Goal: Information Seeking & Learning: Compare options

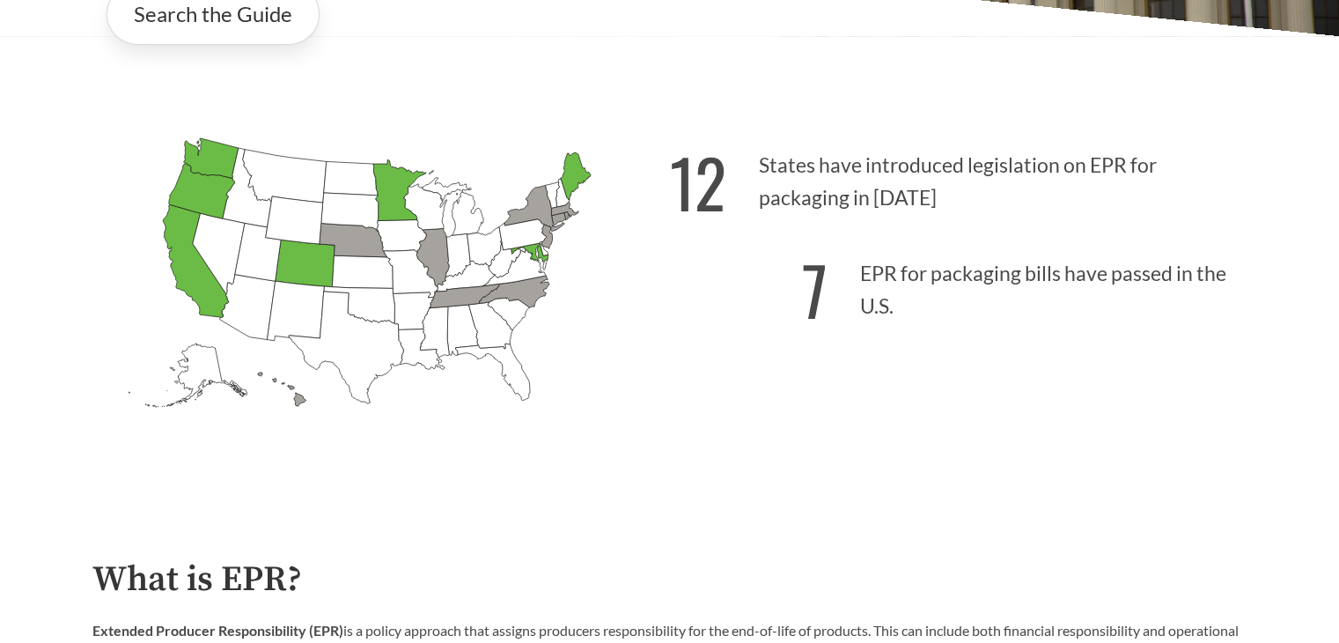
scroll to position [489, 0]
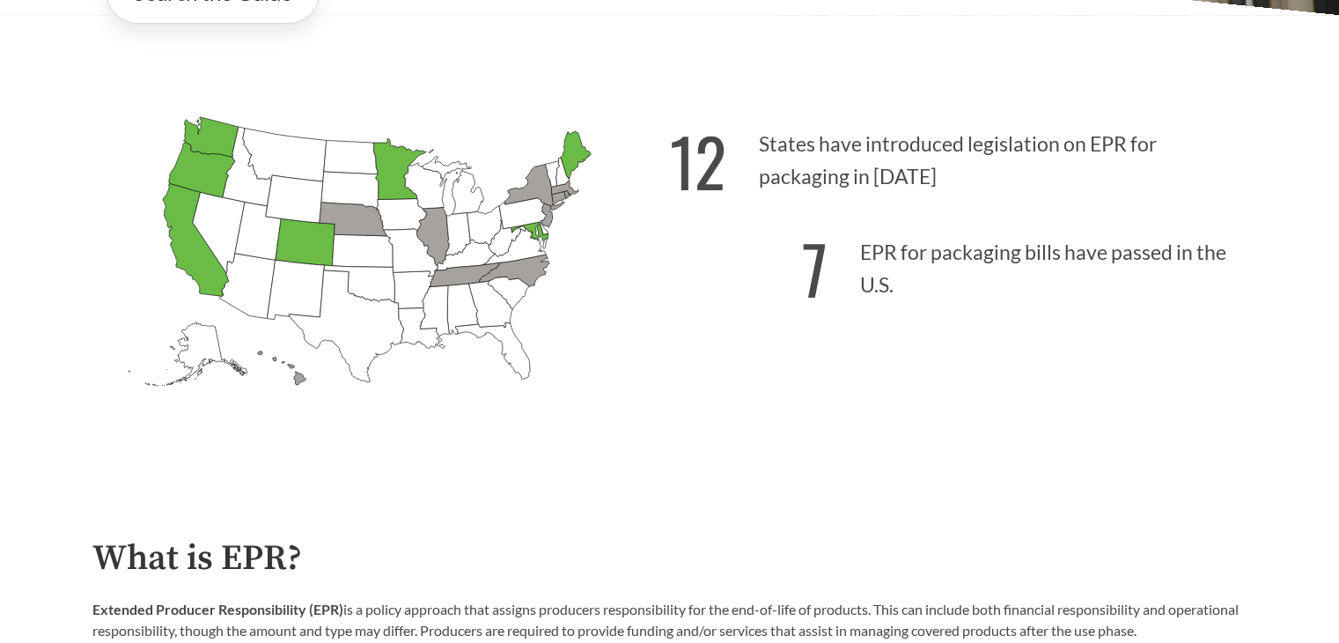
click at [247, 364] on icon "[US_STATE] Introduced: [US_STATE] Introduced: [US_STATE] Introduced: [US_STATE]…" at bounding box center [381, 281] width 578 height 361
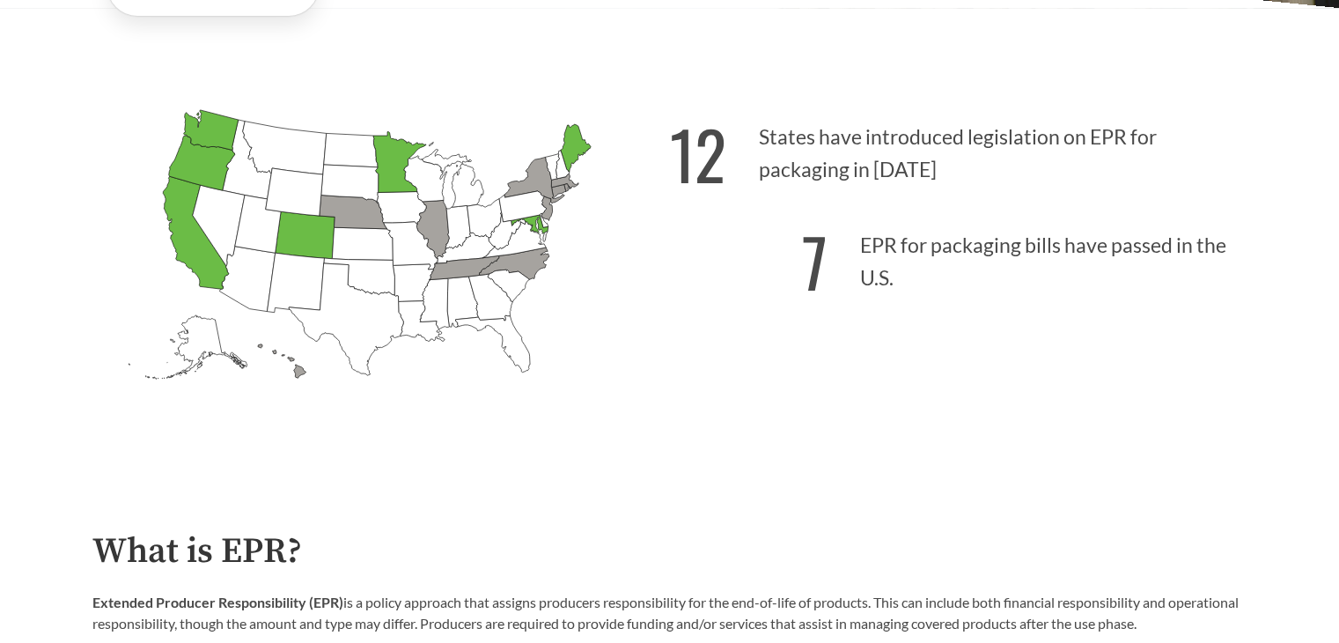
click at [1118, 401] on div "12 States have introduced legislation on EPR for packaging in [DATE] 7 EPR for …" at bounding box center [959, 277] width 578 height 366
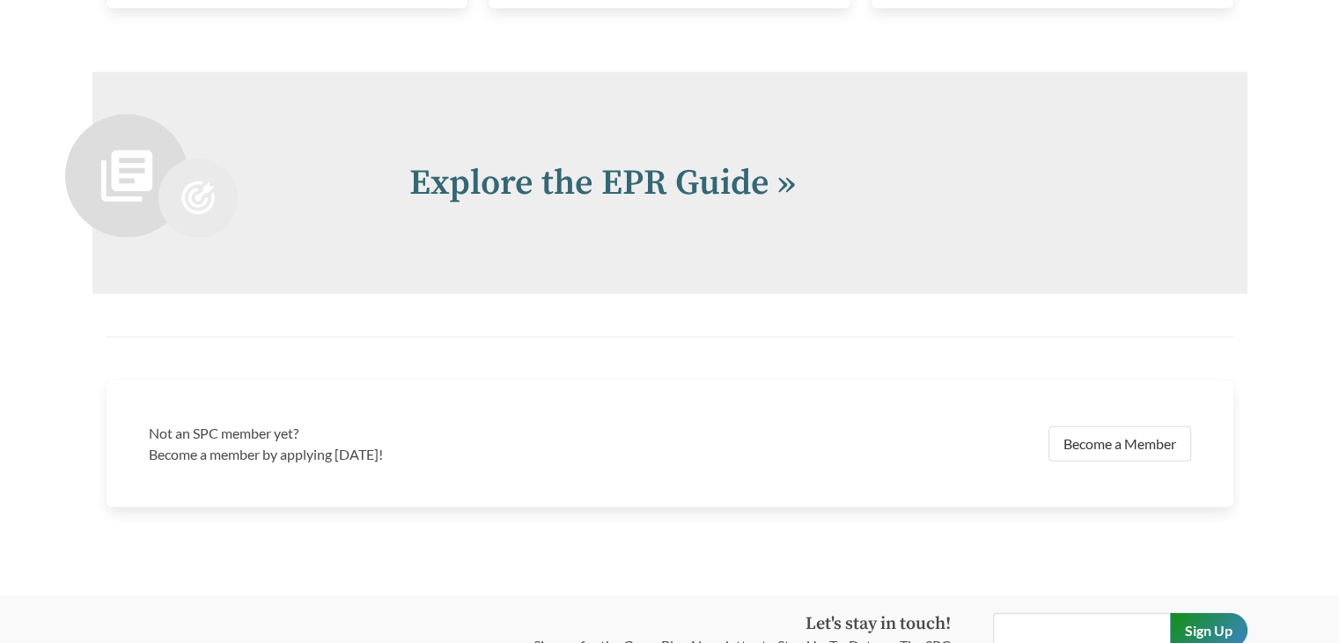
scroll to position [3792, 0]
click at [549, 188] on link "Explore the EPR Guide »" at bounding box center [602, 180] width 386 height 44
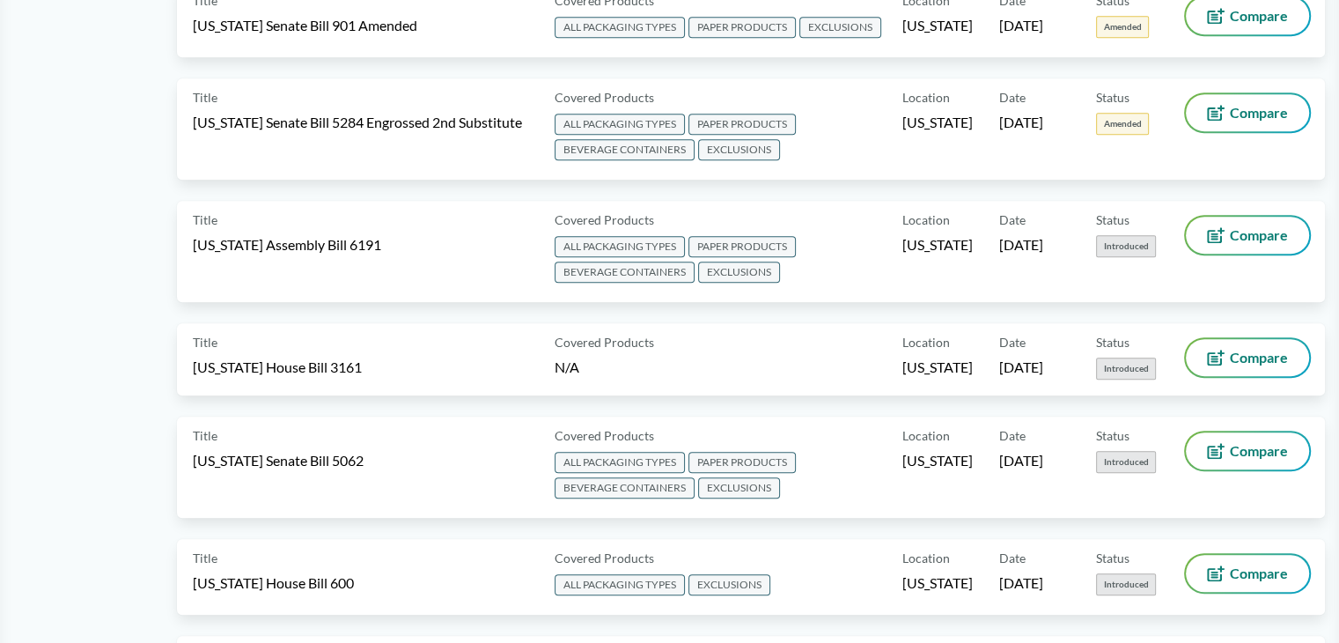
scroll to position [1049, 0]
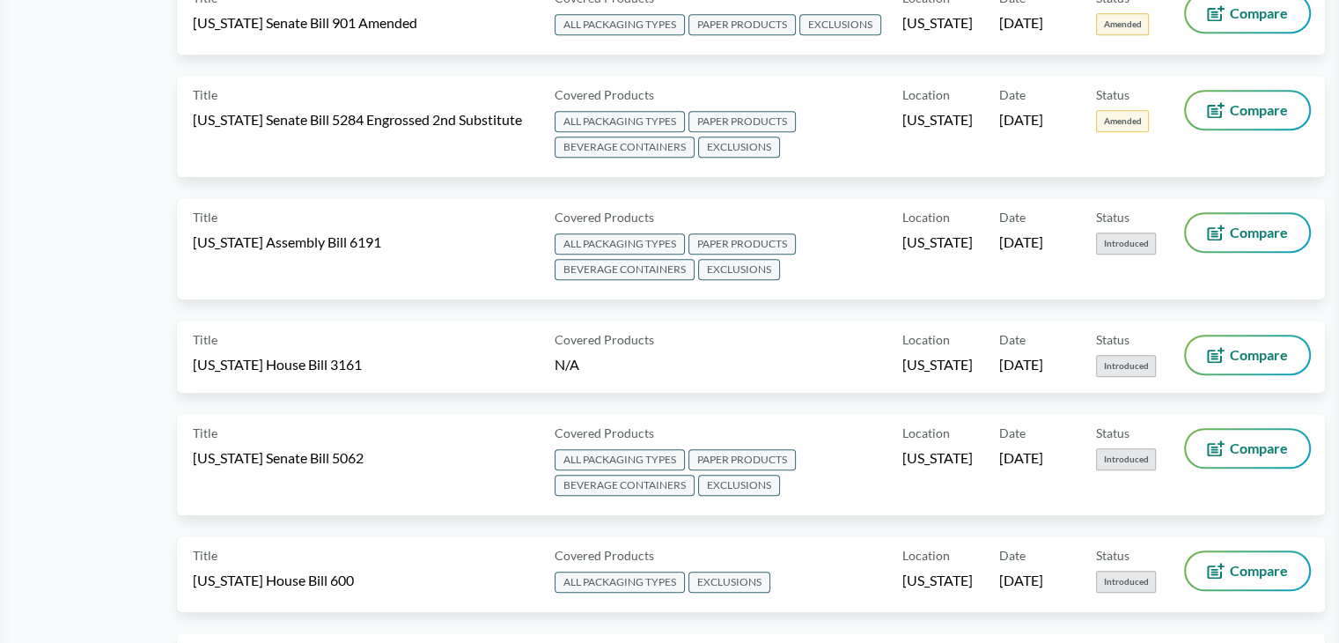
click at [1243, 235] on button "Compare" at bounding box center [1247, 232] width 123 height 37
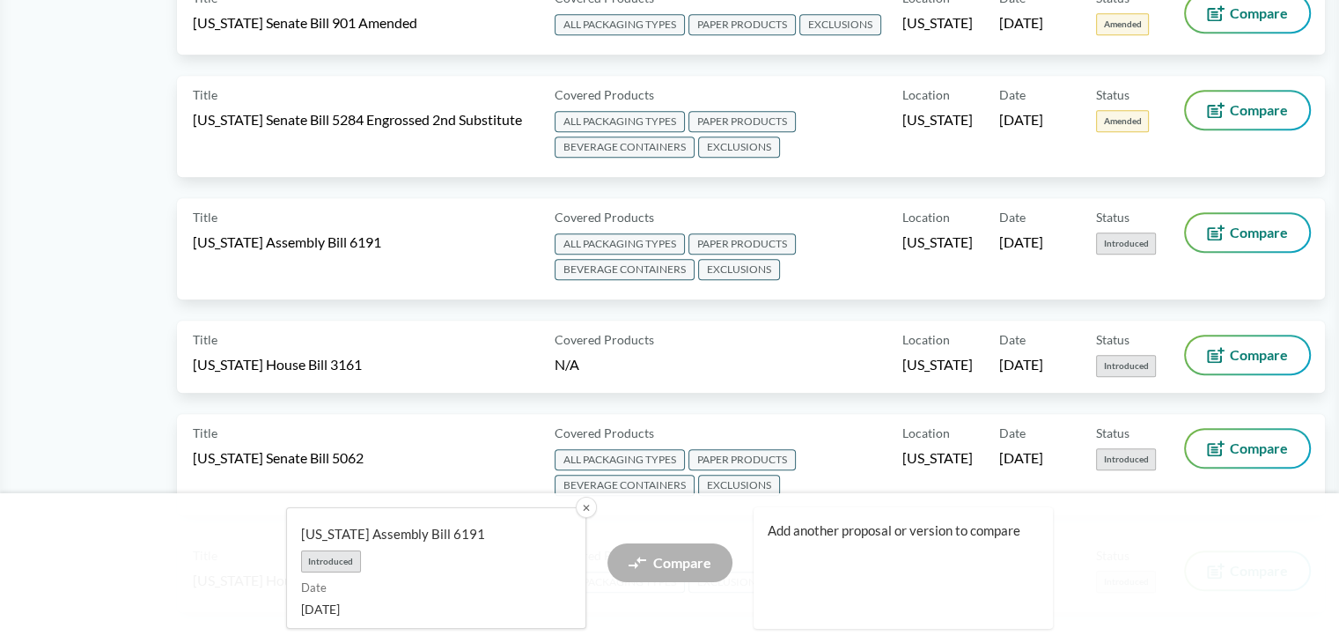
click at [1228, 436] on button "Compare" at bounding box center [1247, 448] width 123 height 37
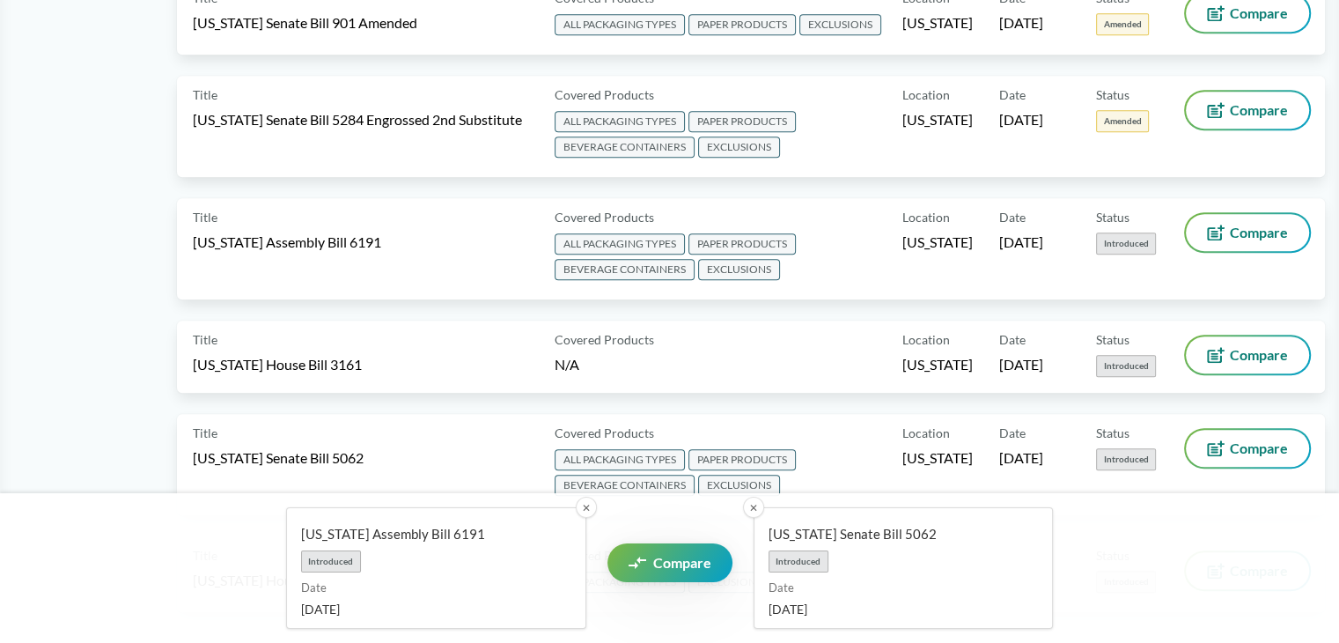
click at [678, 545] on link "Compare" at bounding box center [669, 562] width 125 height 39
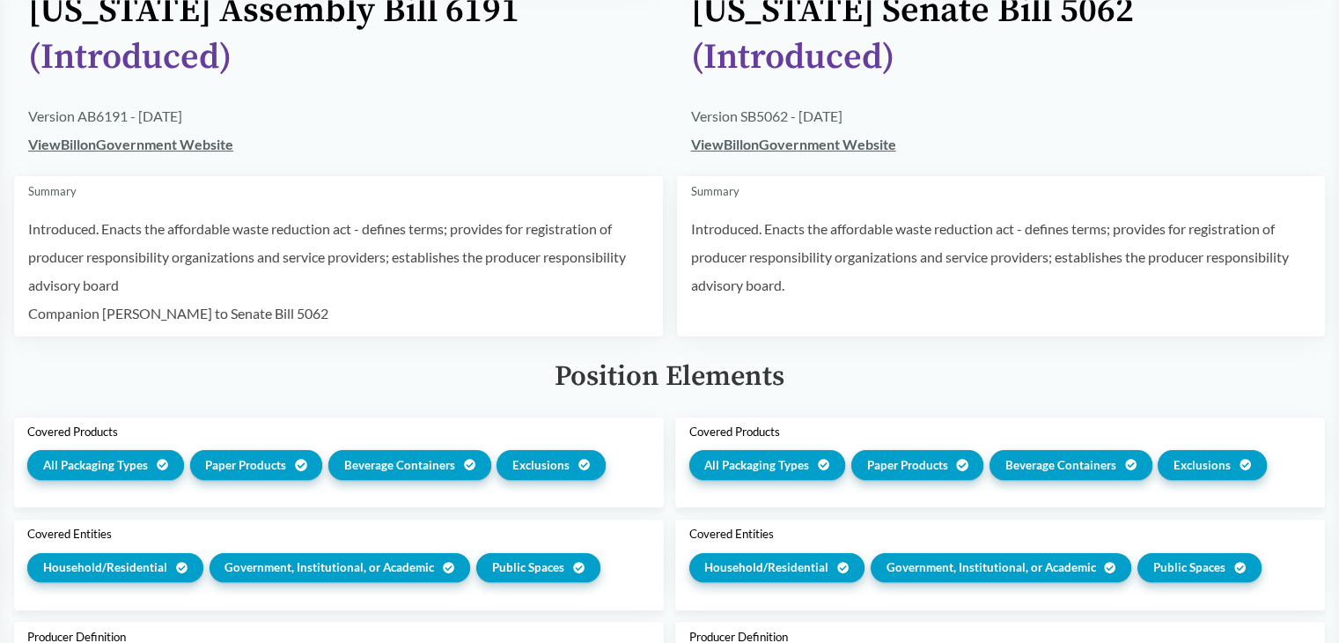
scroll to position [213, 0]
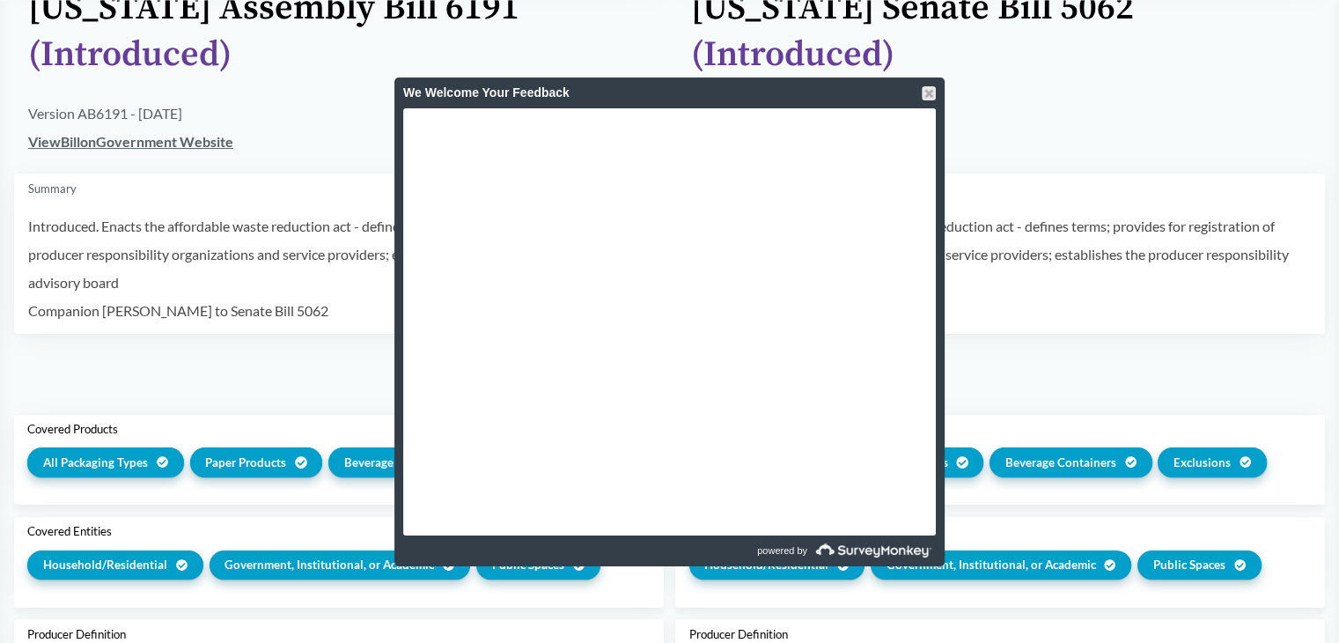
click at [924, 92] on div at bounding box center [929, 93] width 14 height 14
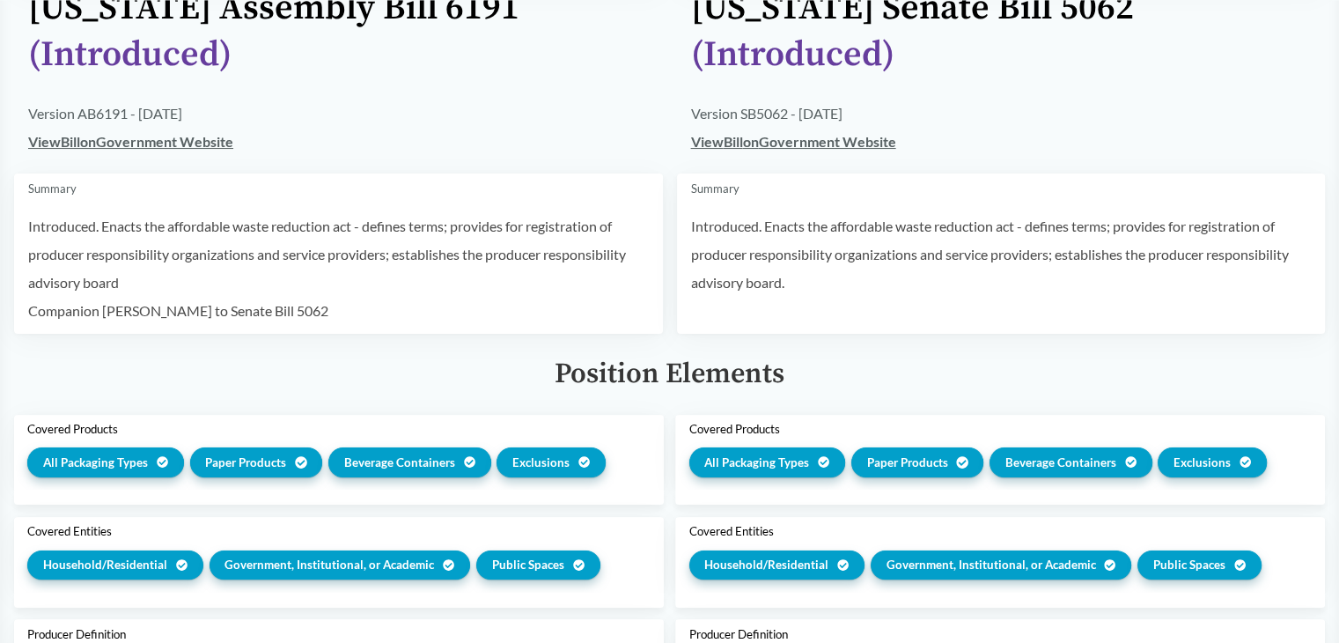
scroll to position [0, 0]
